Goal: Communication & Community: Answer question/provide support

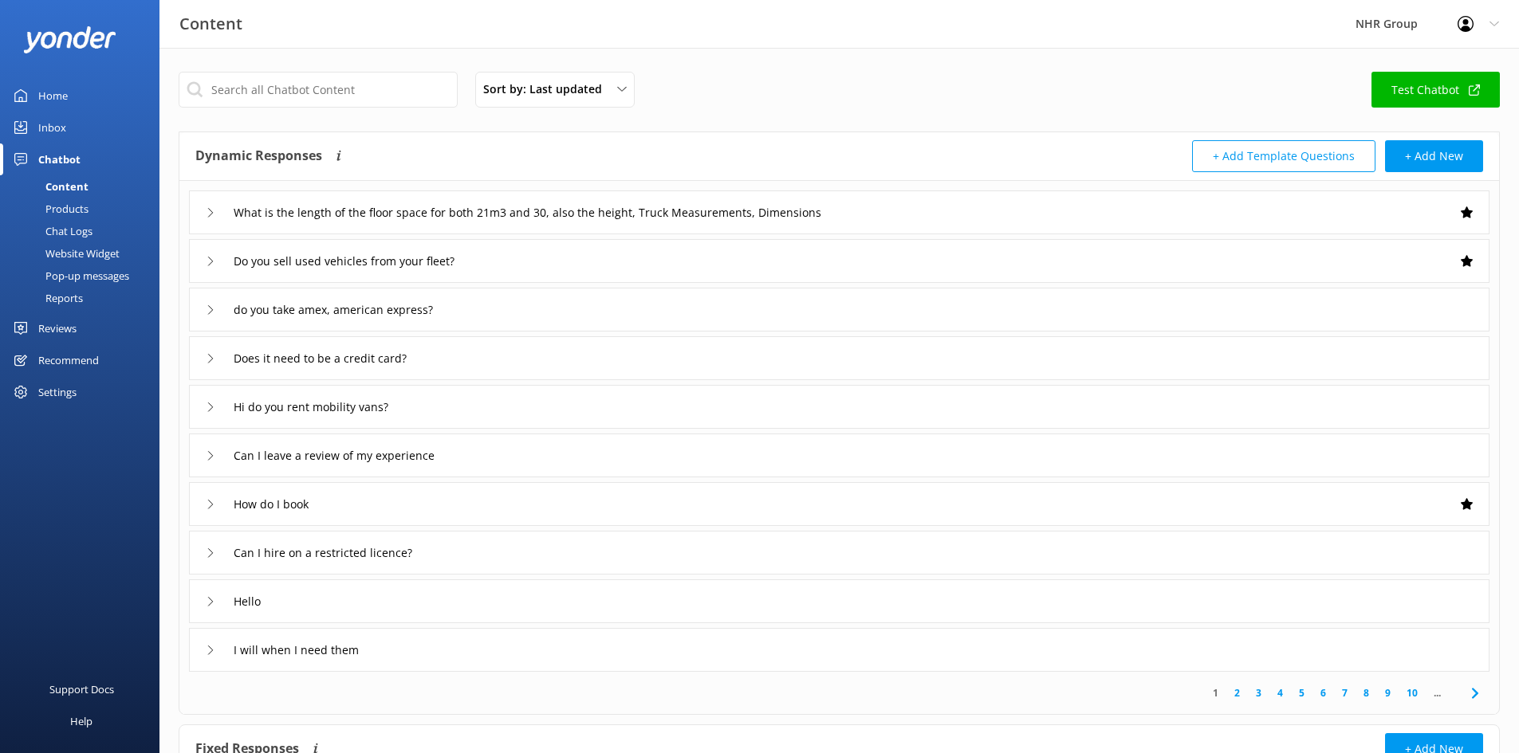
click at [66, 127] on link "Inbox" at bounding box center [79, 128] width 159 height 32
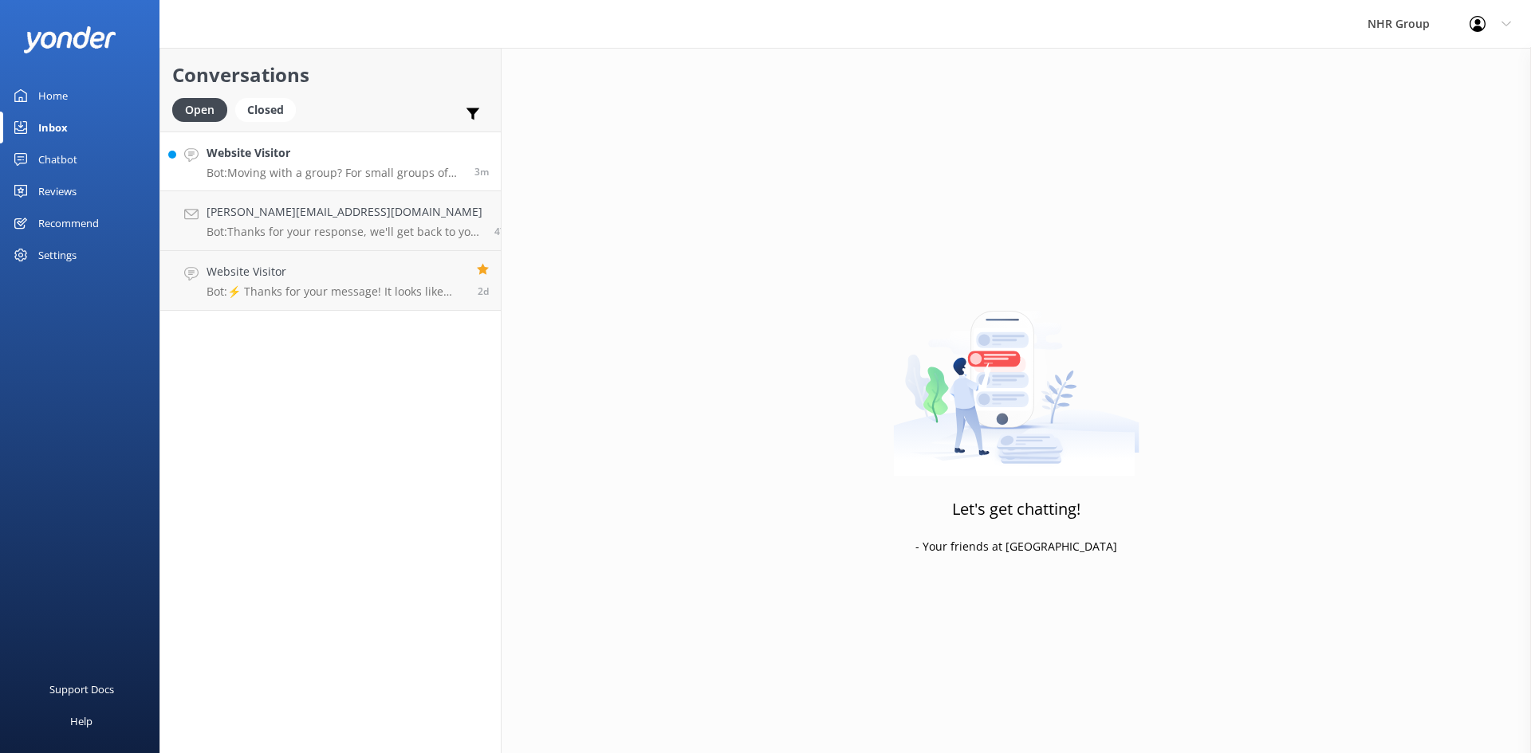
click at [323, 162] on h4 "Website Visitor" at bounding box center [334, 153] width 256 height 18
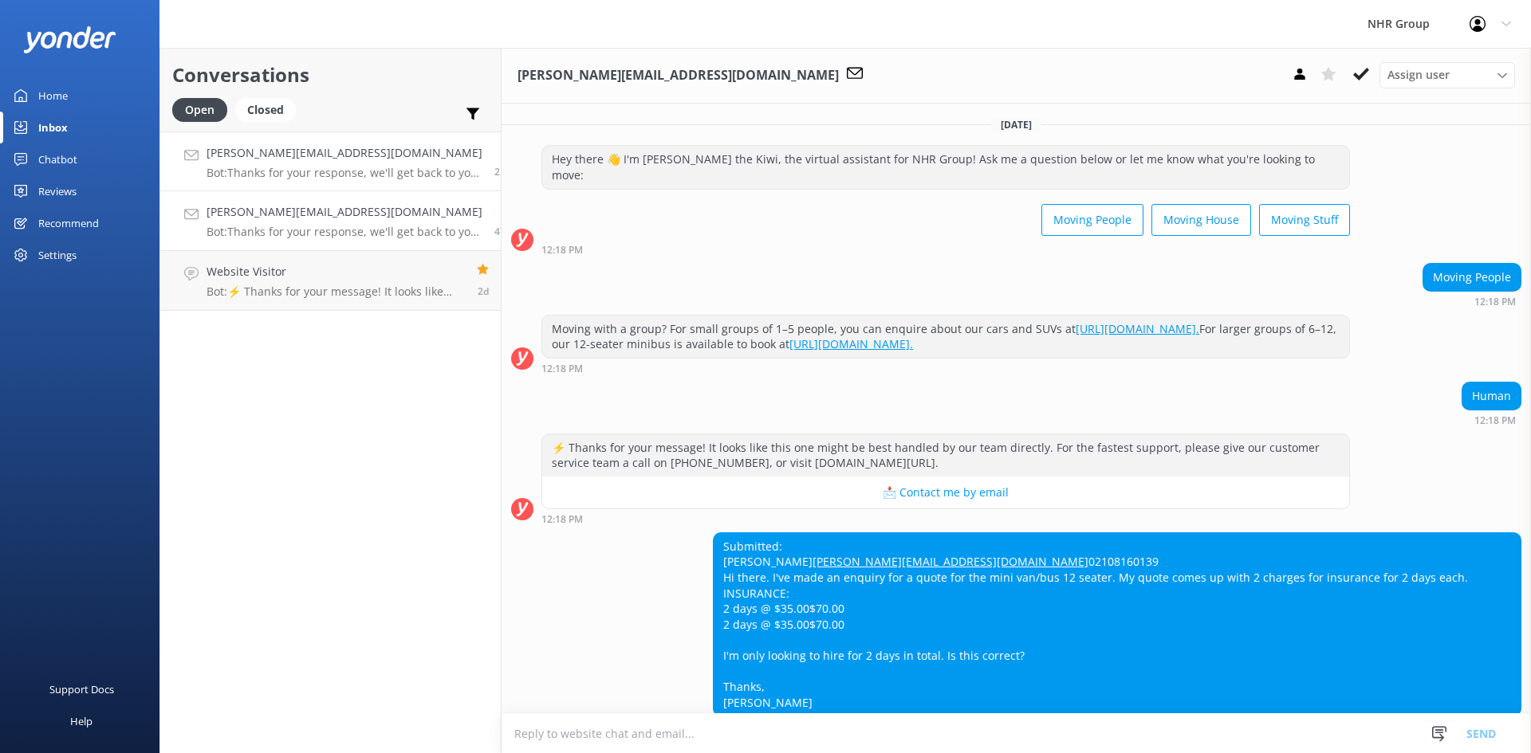
click at [301, 210] on h4 "[PERSON_NAME][EMAIL_ADDRESS][DOMAIN_NAME]" at bounding box center [344, 212] width 276 height 18
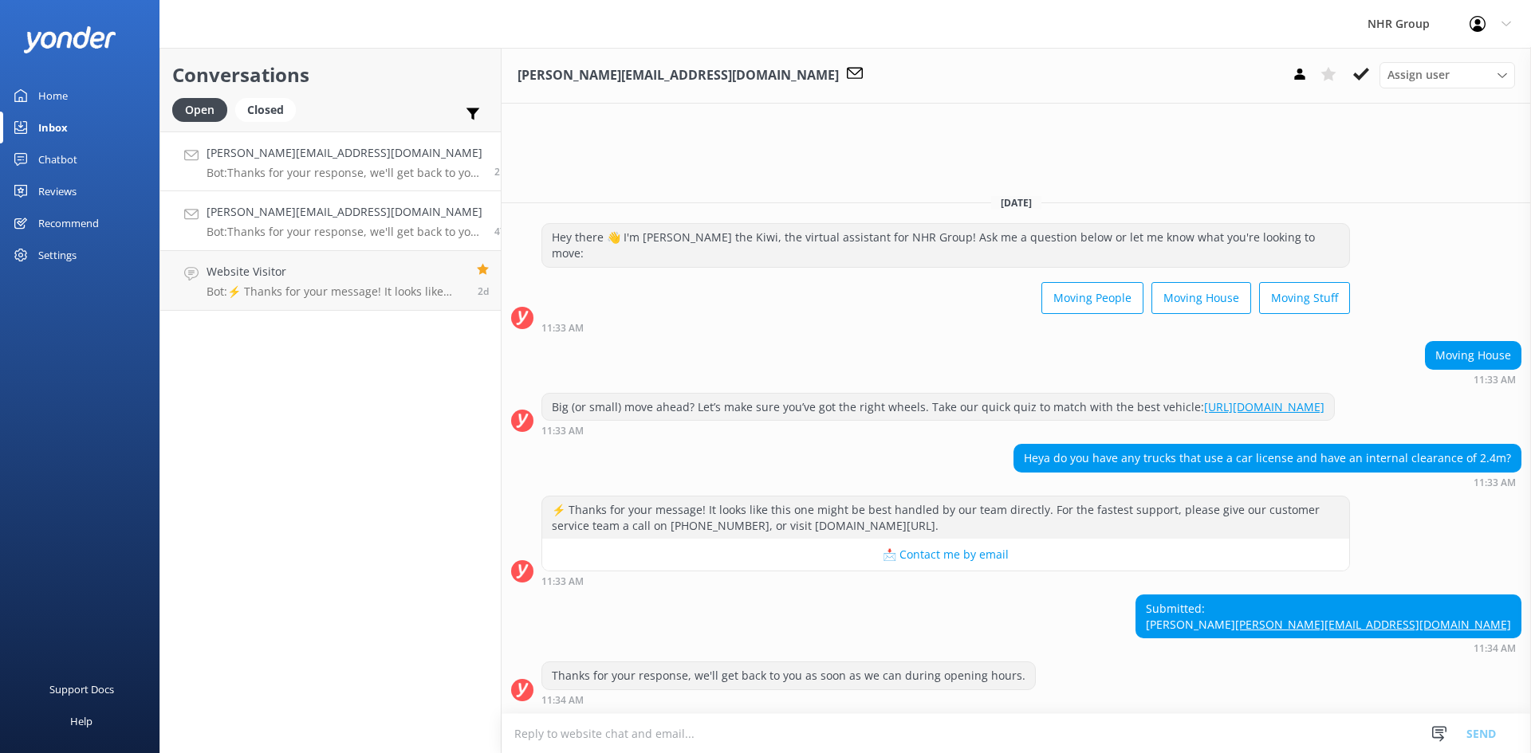
click at [299, 163] on div "[PERSON_NAME][EMAIL_ADDRESS][DOMAIN_NAME] Bot: Thanks for your response, we'll …" at bounding box center [344, 161] width 276 height 34
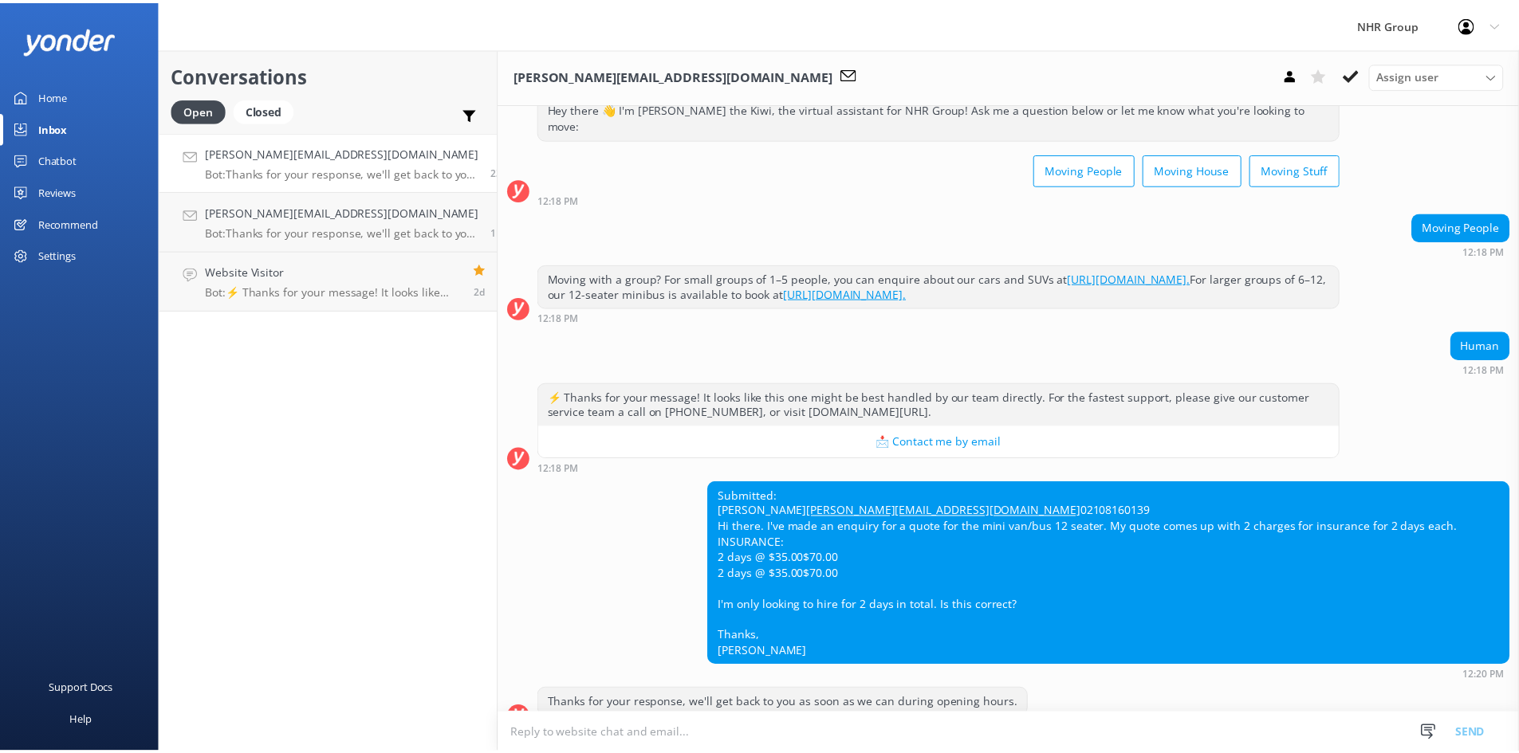
scroll to position [78, 0]
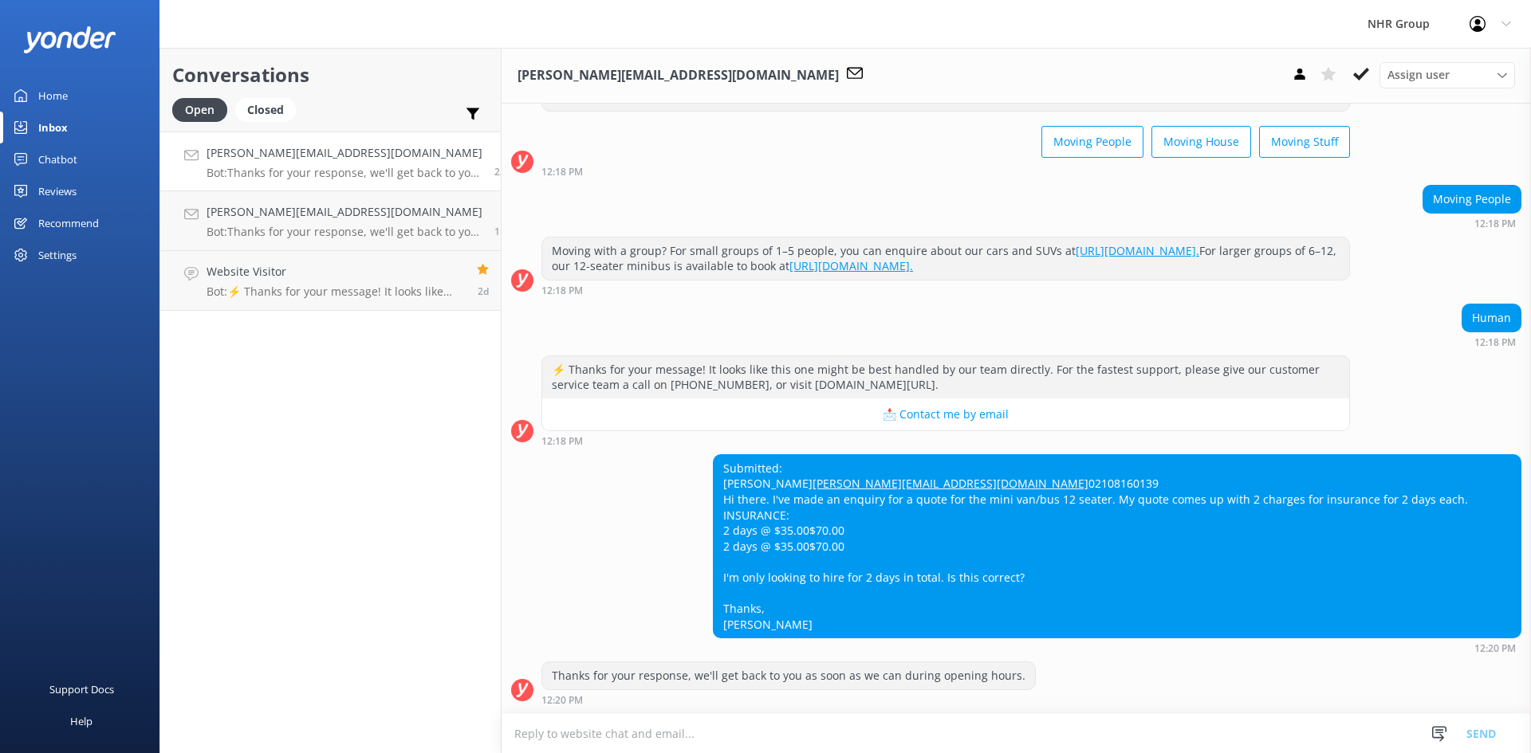
click at [90, 96] on link "Home" at bounding box center [79, 96] width 159 height 32
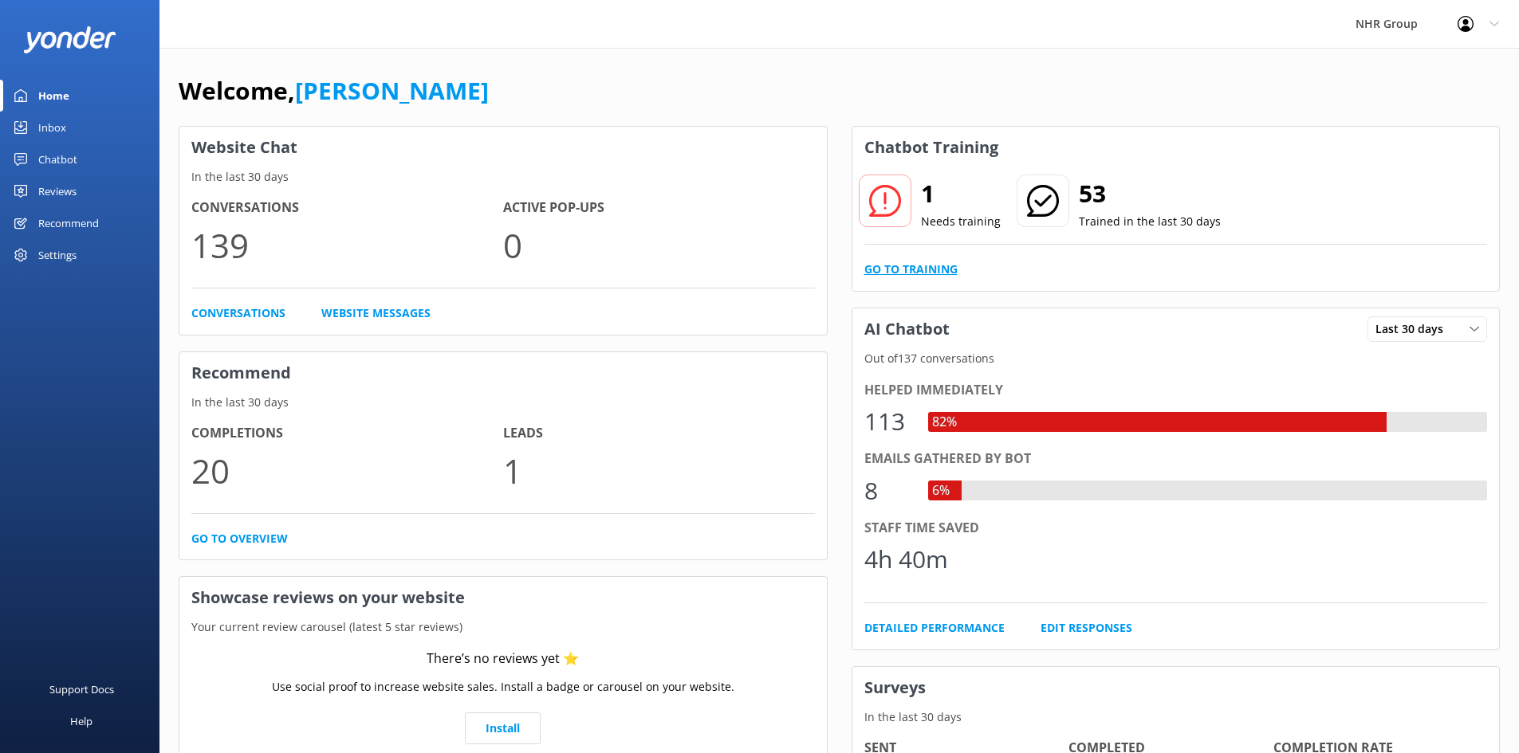
click at [918, 274] on link "Go to Training" at bounding box center [910, 270] width 93 height 18
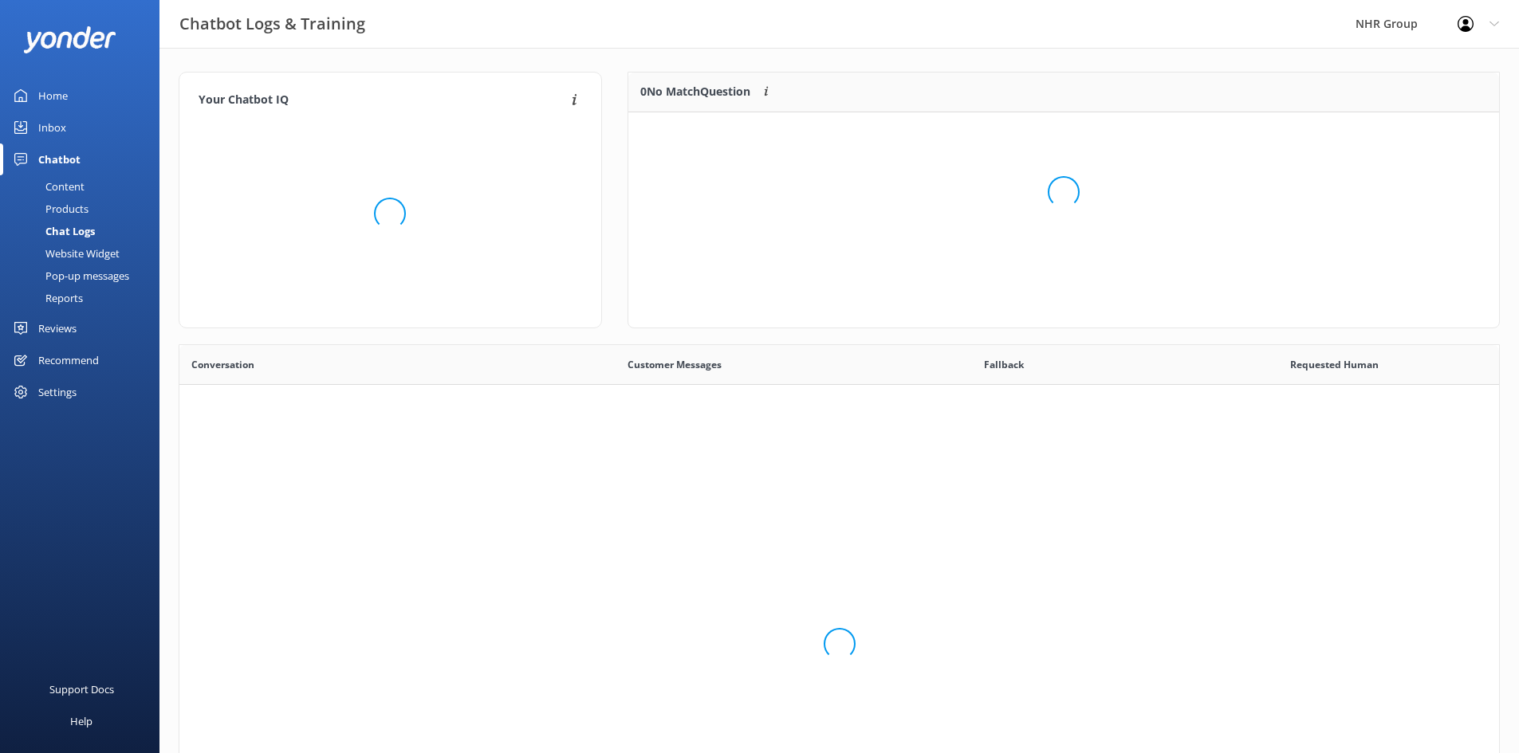
scroll to position [547, 1307]
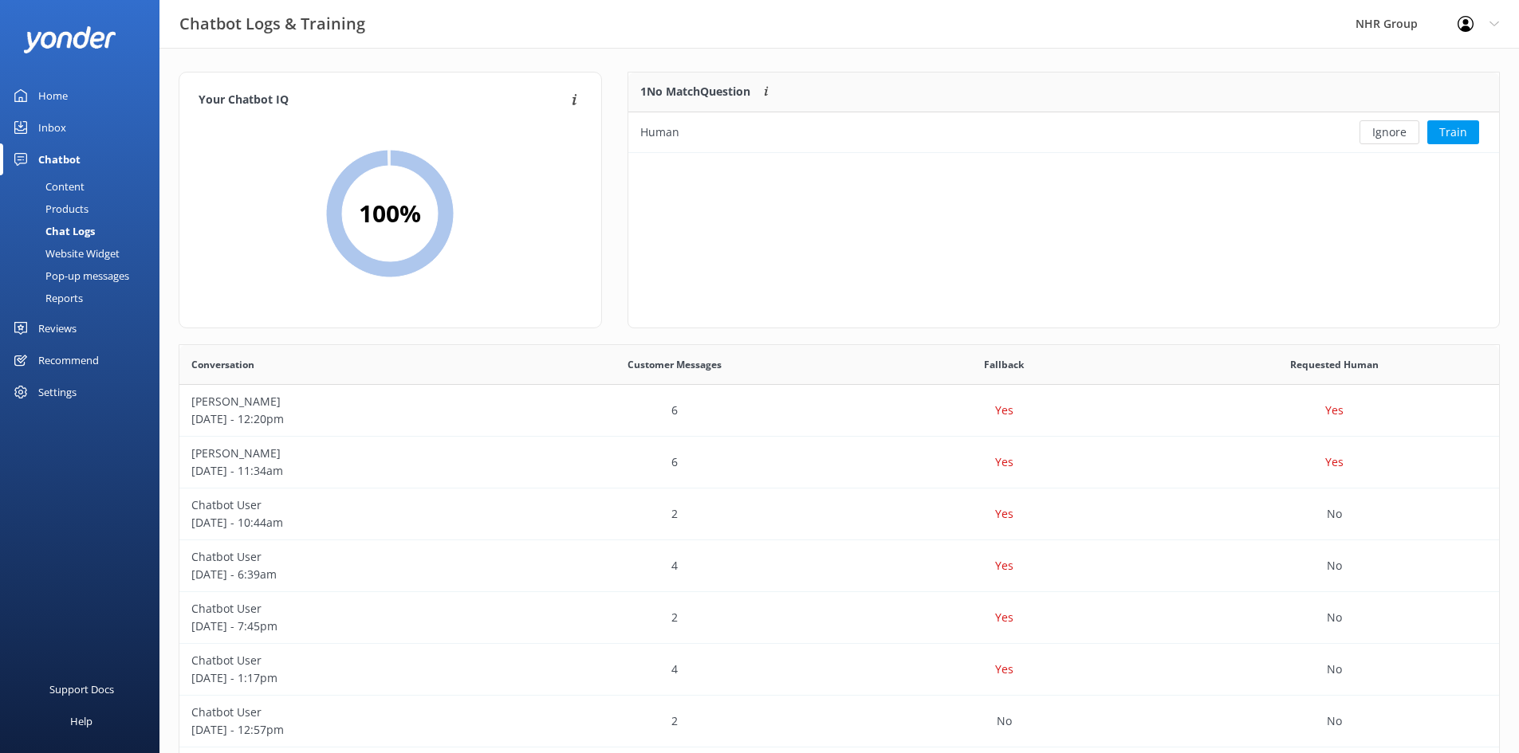
click at [61, 96] on div "Home" at bounding box center [52, 96] width 29 height 32
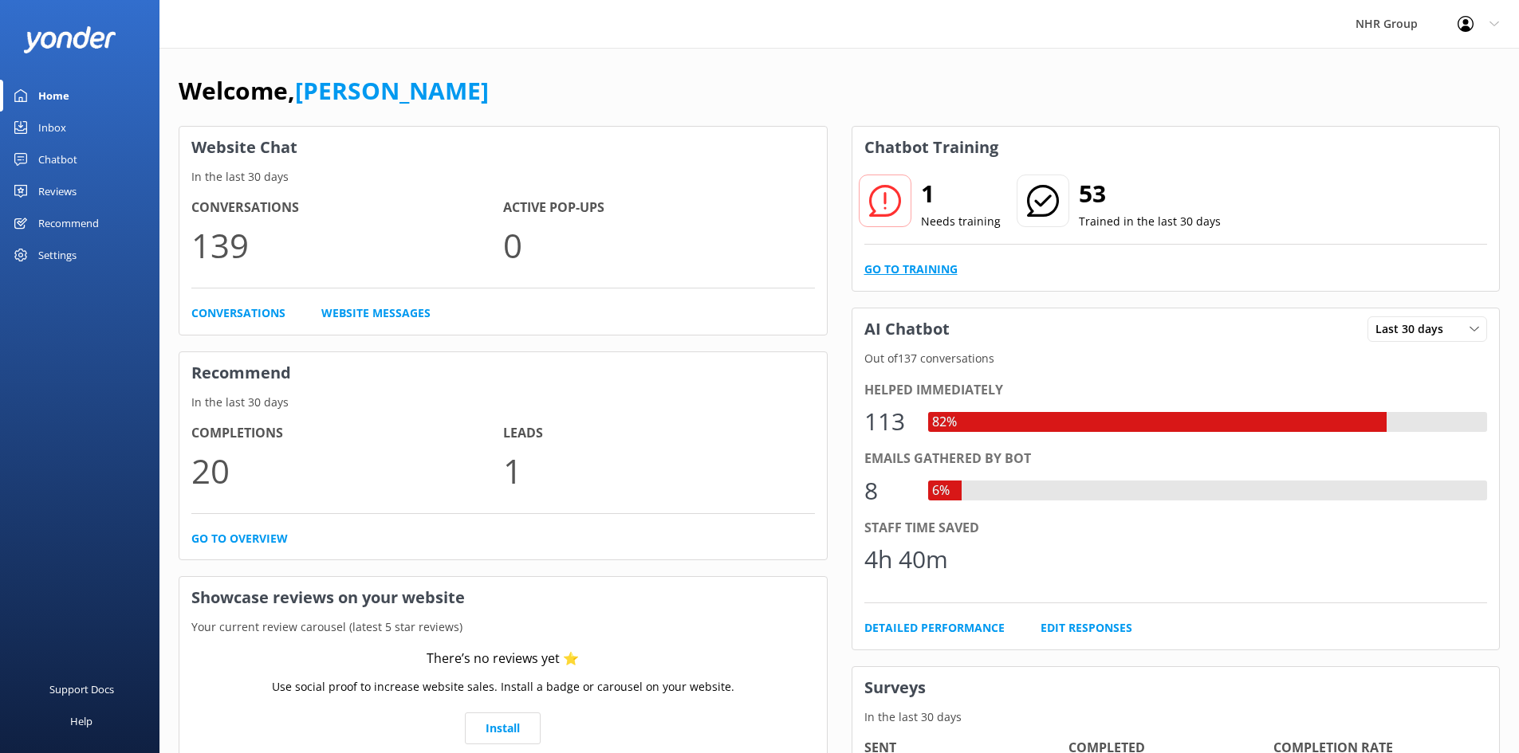
click at [925, 272] on link "Go to Training" at bounding box center [910, 270] width 93 height 18
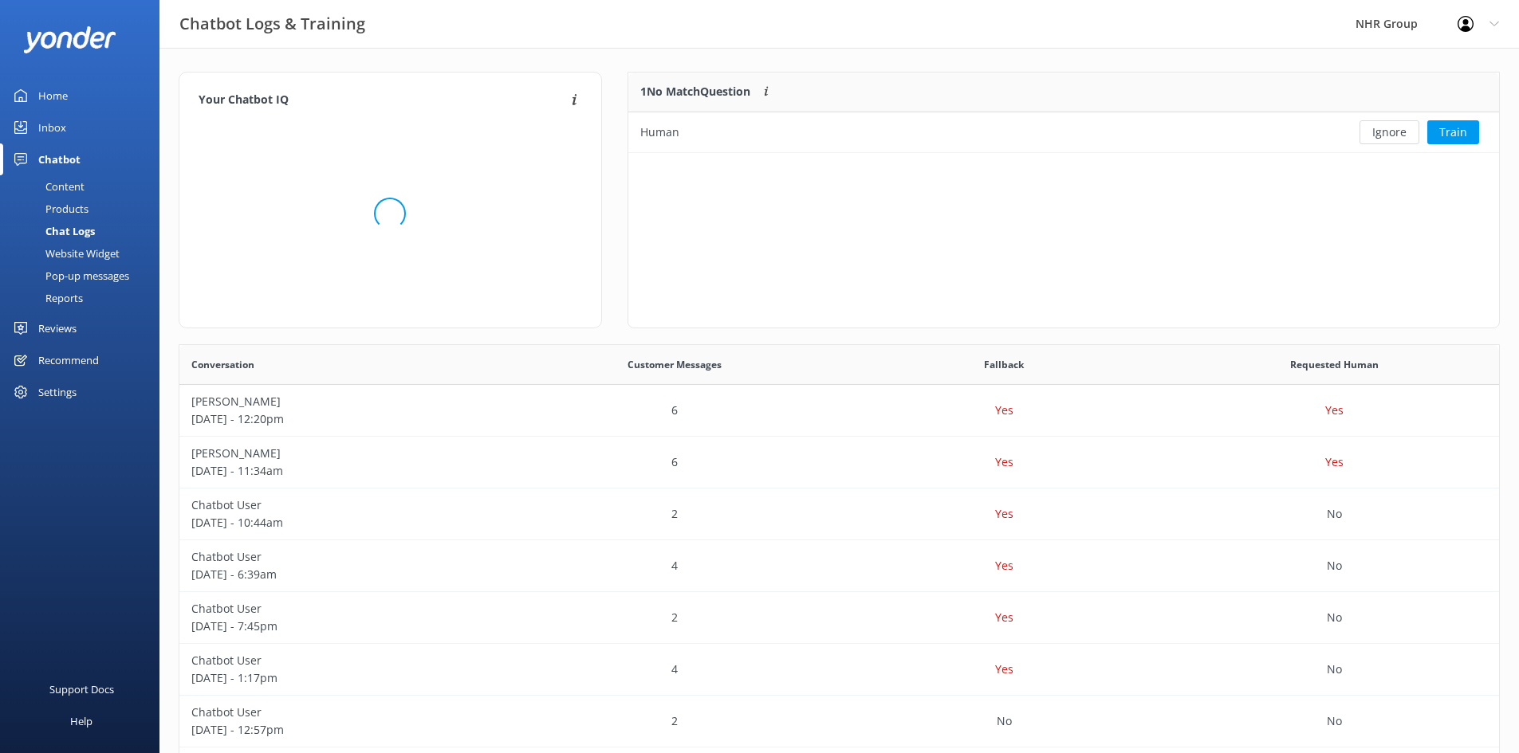
scroll to position [69, 859]
click at [1386, 121] on button "Ignore" at bounding box center [1389, 132] width 60 height 24
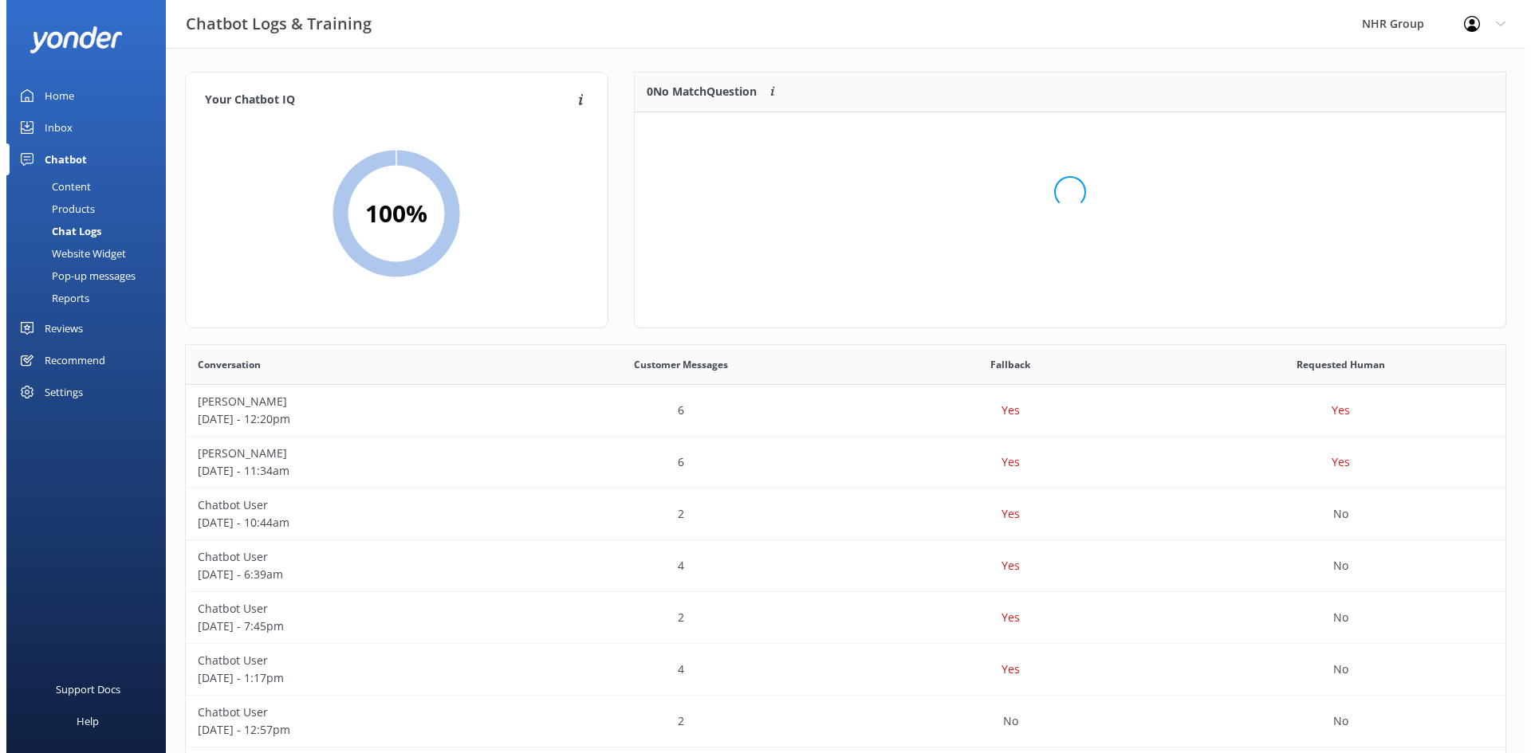
scroll to position [187, 859]
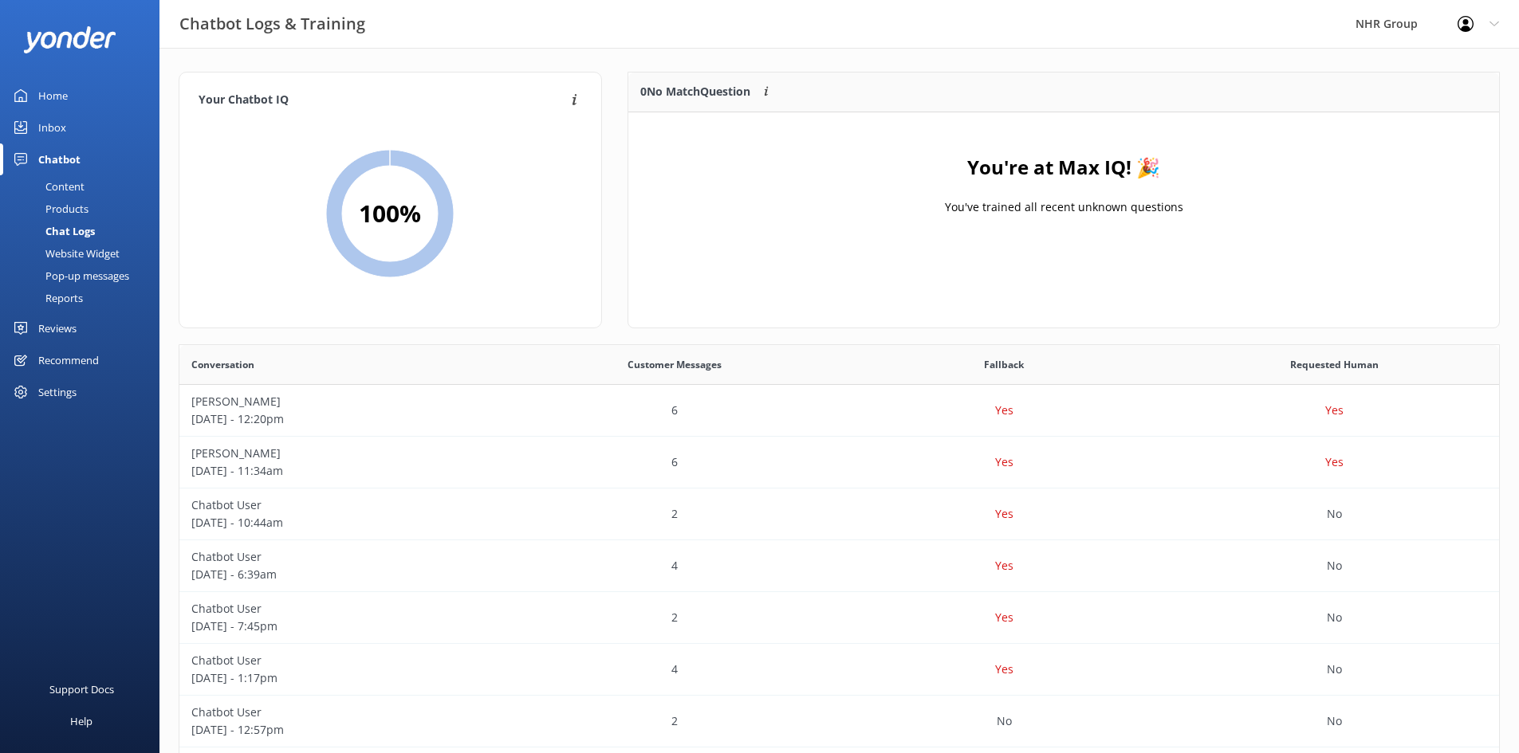
click at [88, 123] on link "Inbox" at bounding box center [79, 128] width 159 height 32
